Goal: Transaction & Acquisition: Purchase product/service

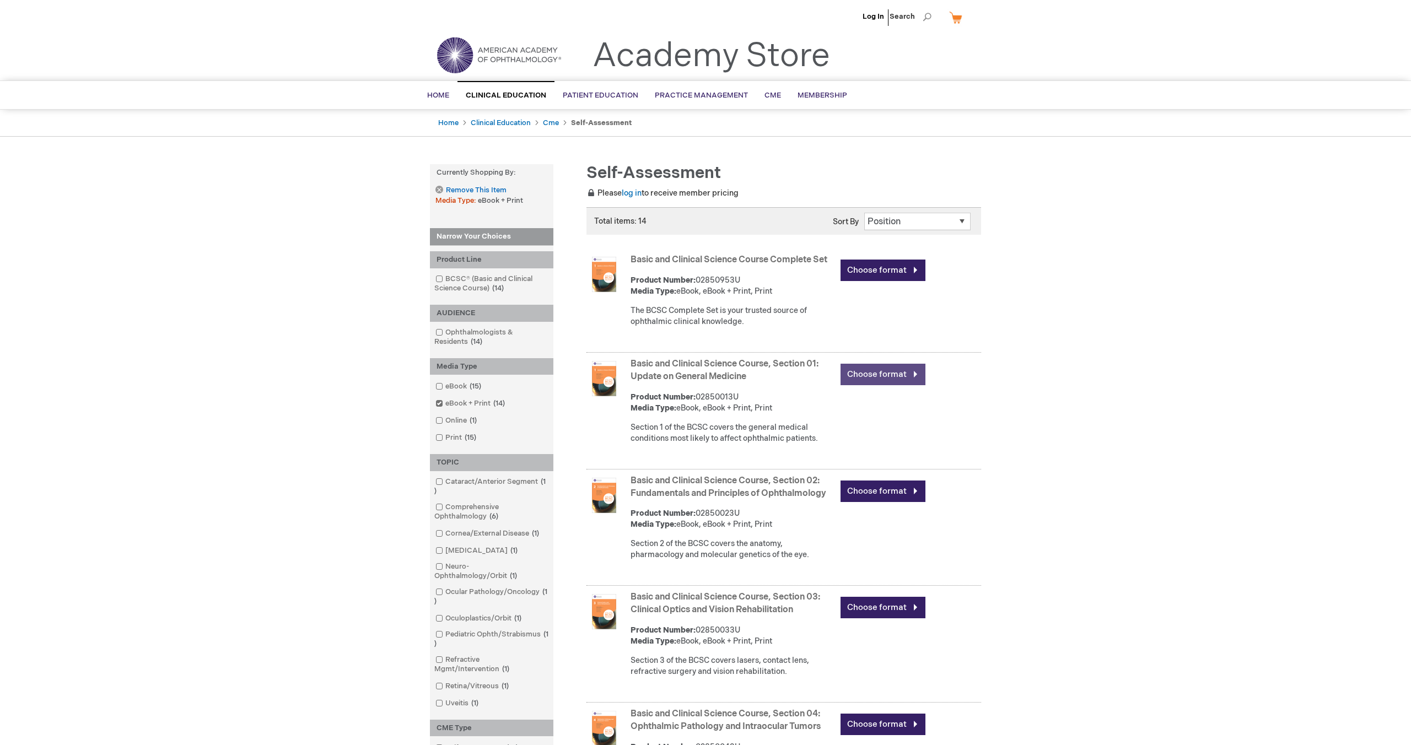
click at [880, 376] on link "Choose format" at bounding box center [882, 374] width 85 height 21
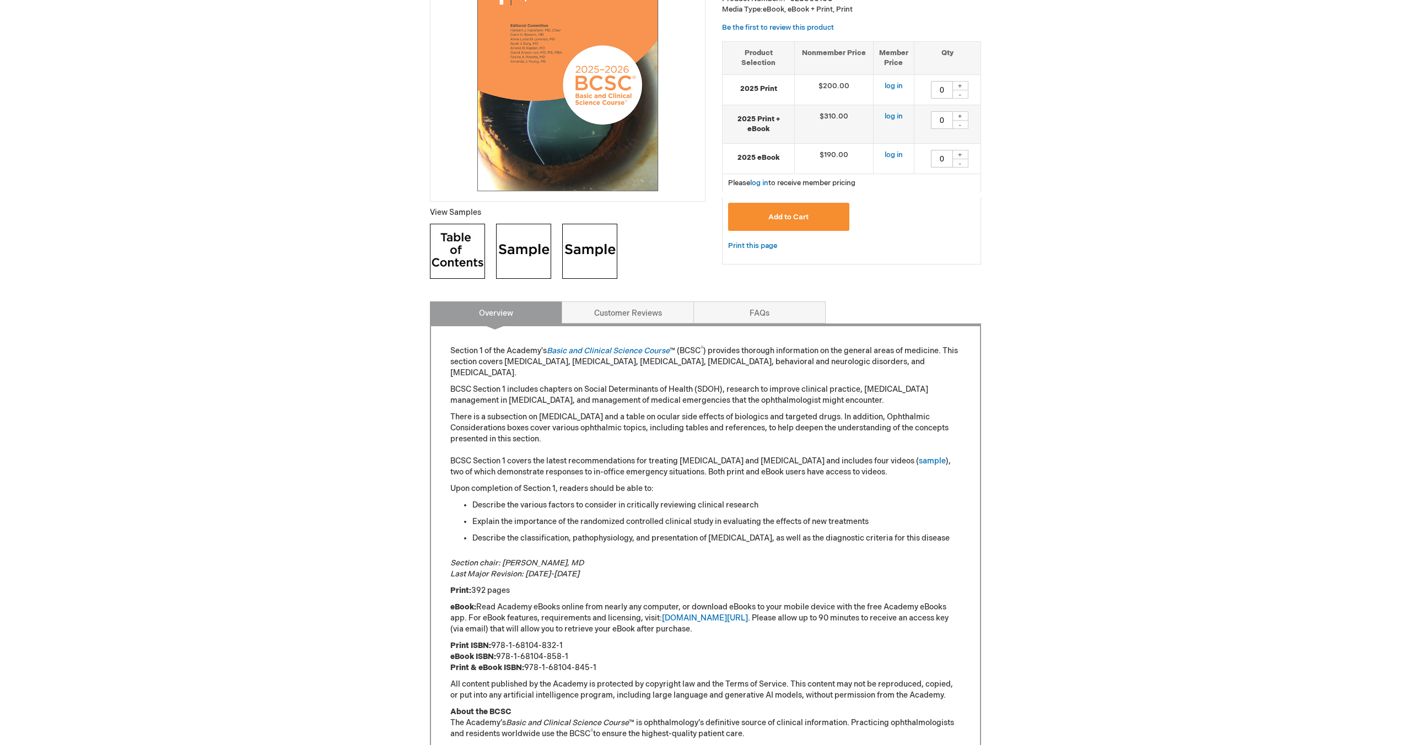
scroll to position [361, 0]
